Goal: Task Accomplishment & Management: Manage account settings

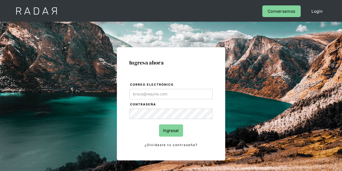
type input "Evans@prontopaga.com"
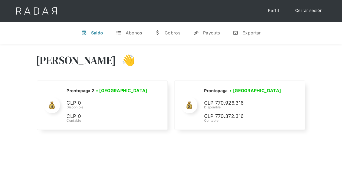
drag, startPoint x: 315, startPoint y: 72, endPoint x: 315, endPoint y: 75, distance: 3.0
click at [315, 72] on div "[PERSON_NAME] 👋 Cargando tus cuentas... Nombre de la empresa • [GEOGRAPHIC_DATA…" at bounding box center [171, 92] width 342 height 97
click at [302, 54] on div "[PERSON_NAME] 👋" at bounding box center [171, 64] width 270 height 32
